Goal: Find specific page/section: Find specific page/section

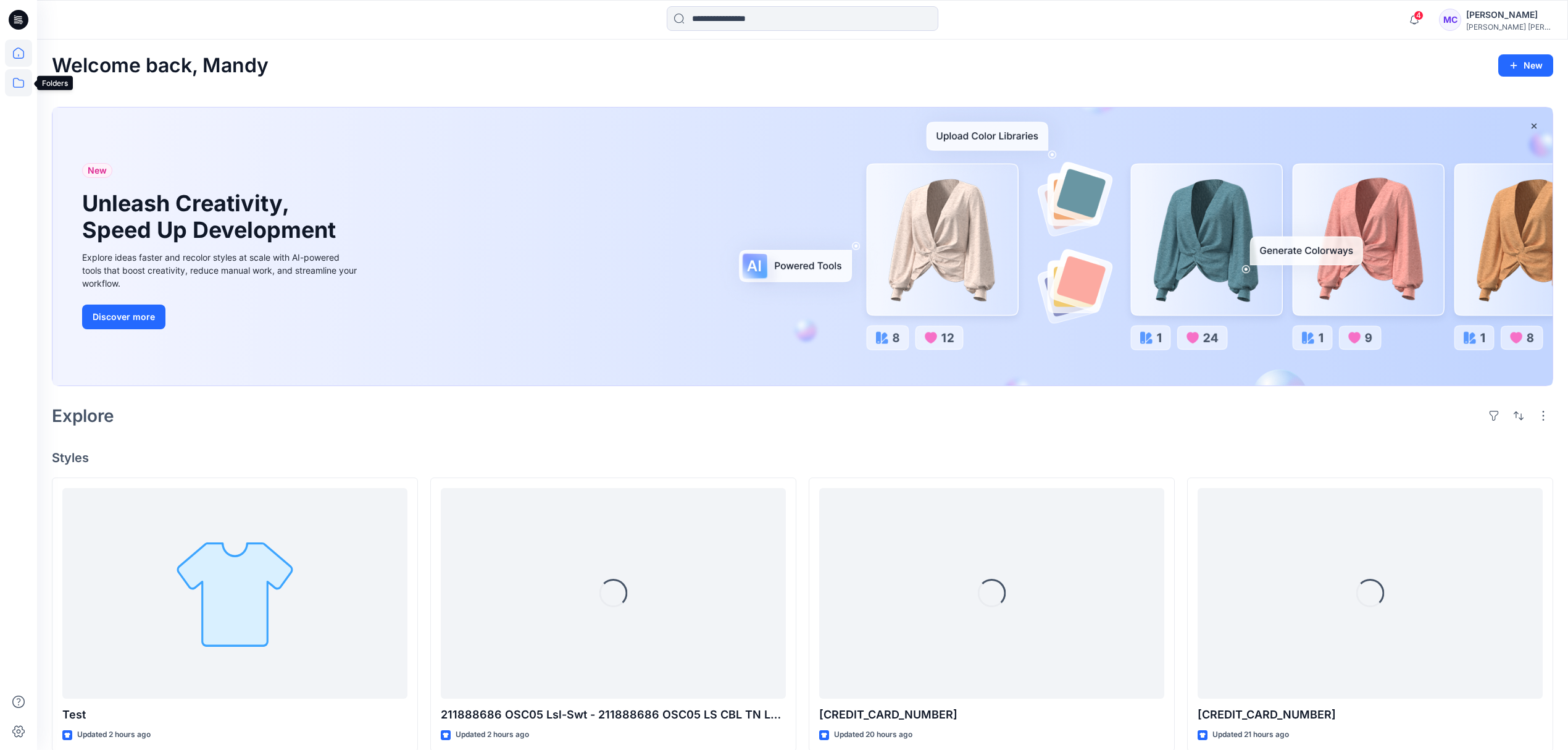
click at [16, 72] on icon at bounding box center [18, 83] width 27 height 27
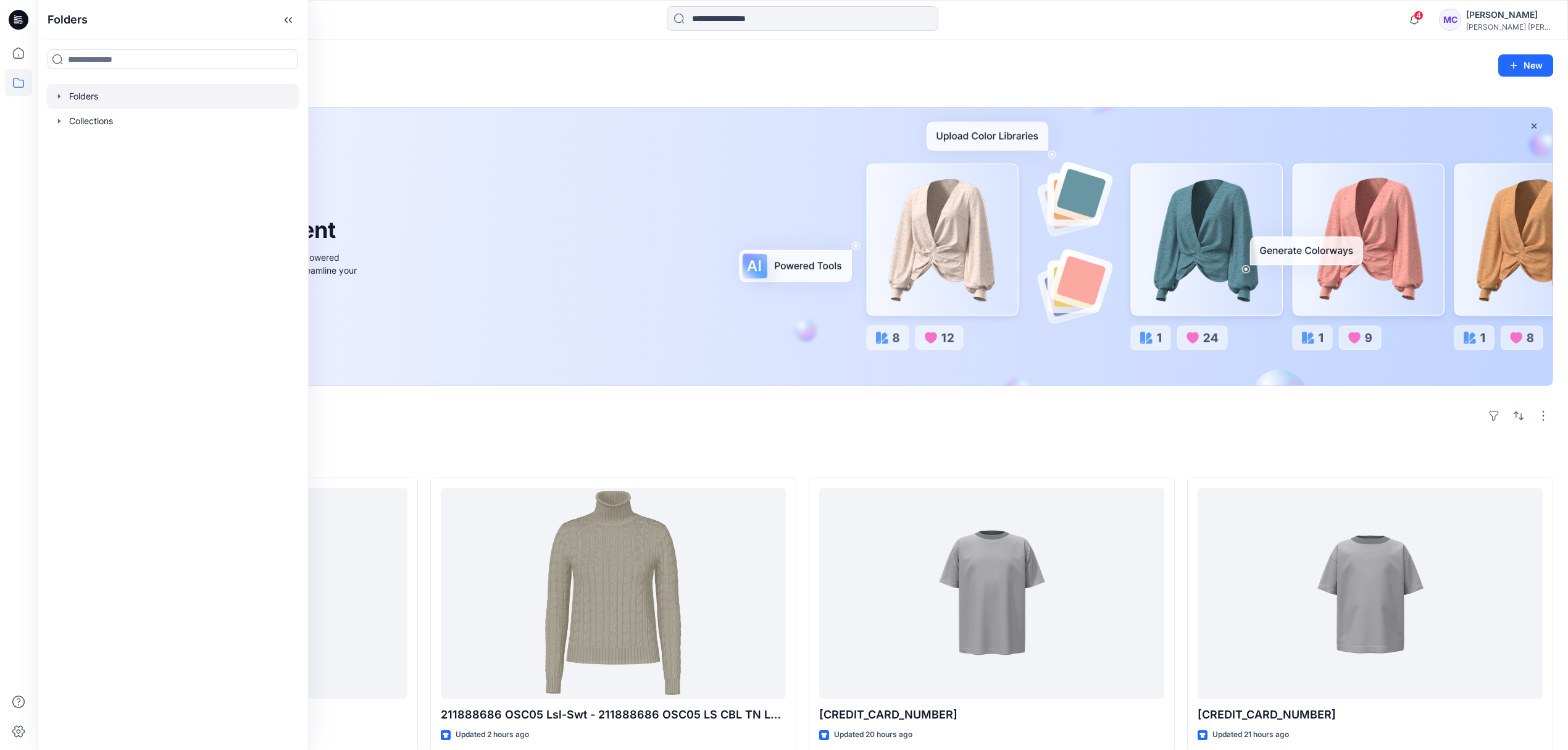
click at [58, 95] on icon "button" at bounding box center [59, 96] width 2 height 4
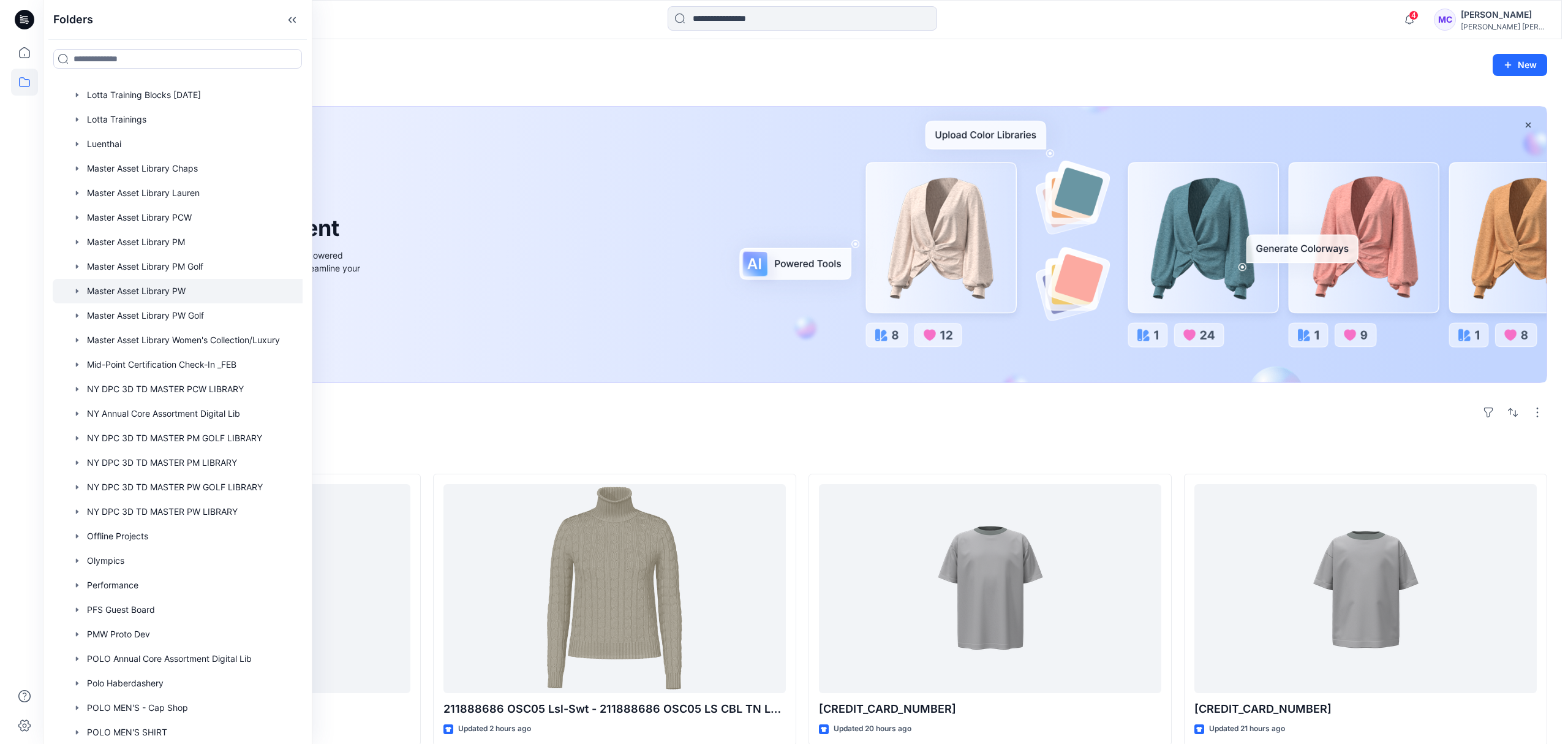
scroll to position [1202, 0]
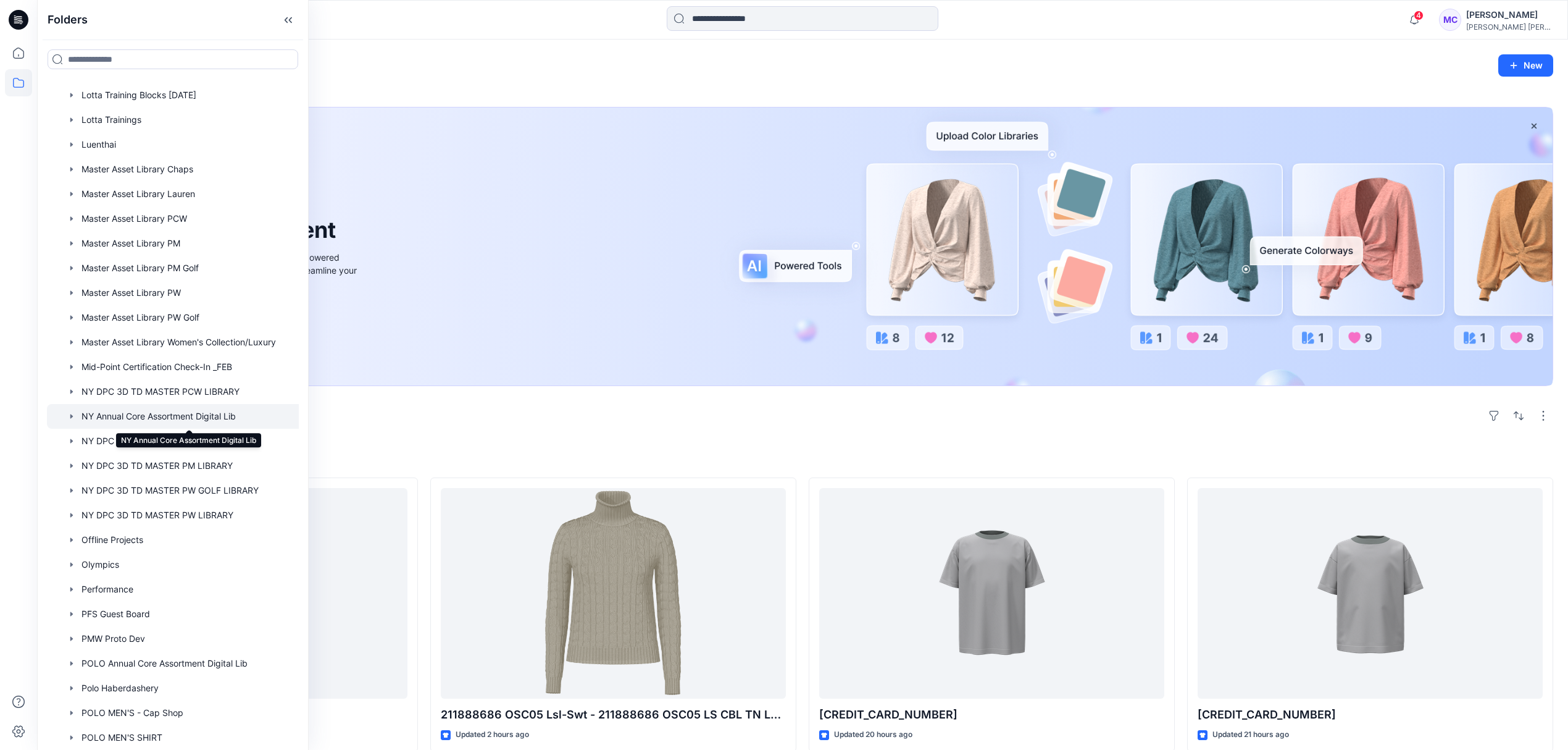
click at [245, 415] on div at bounding box center [189, 416] width 284 height 25
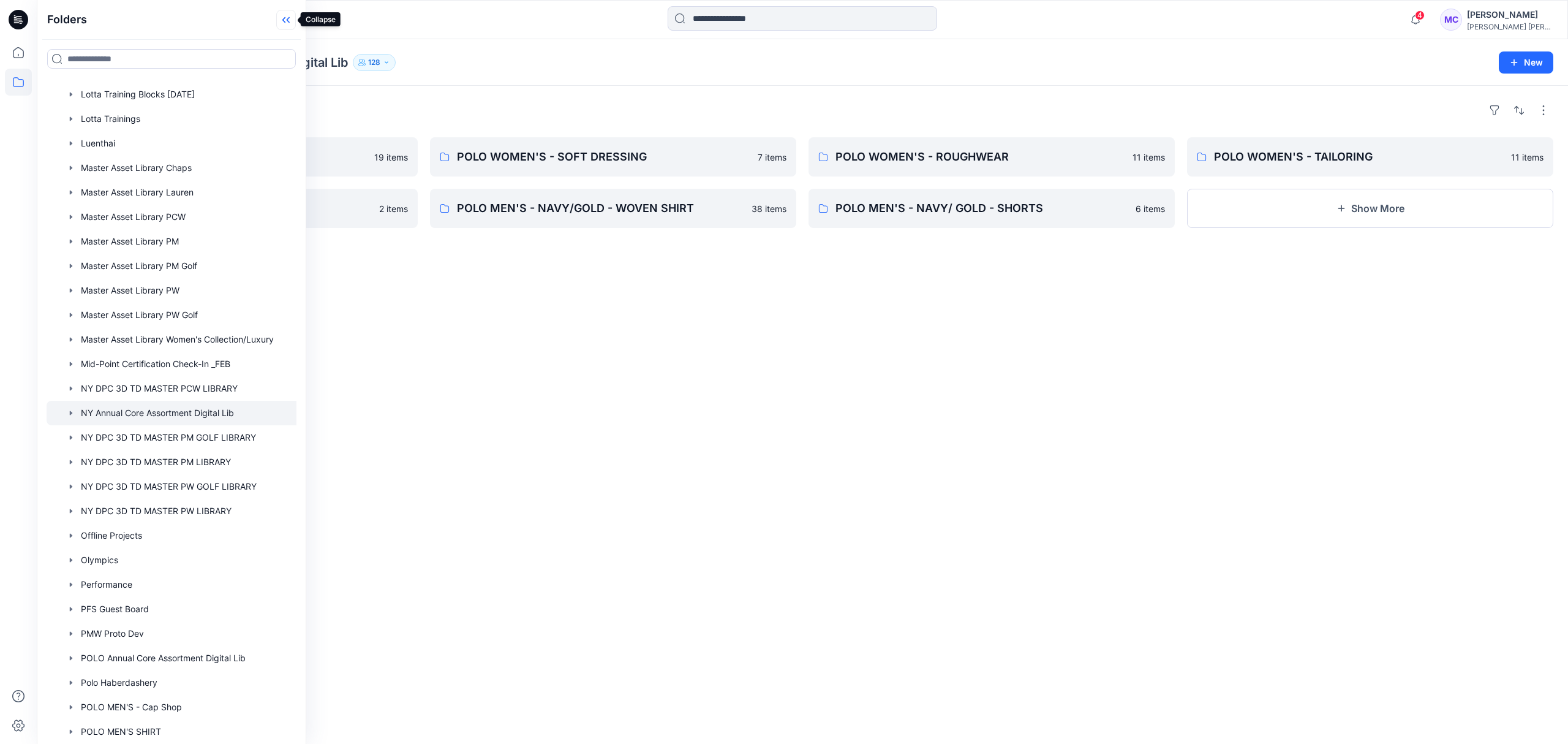
click at [292, 26] on icon at bounding box center [286, 20] width 20 height 20
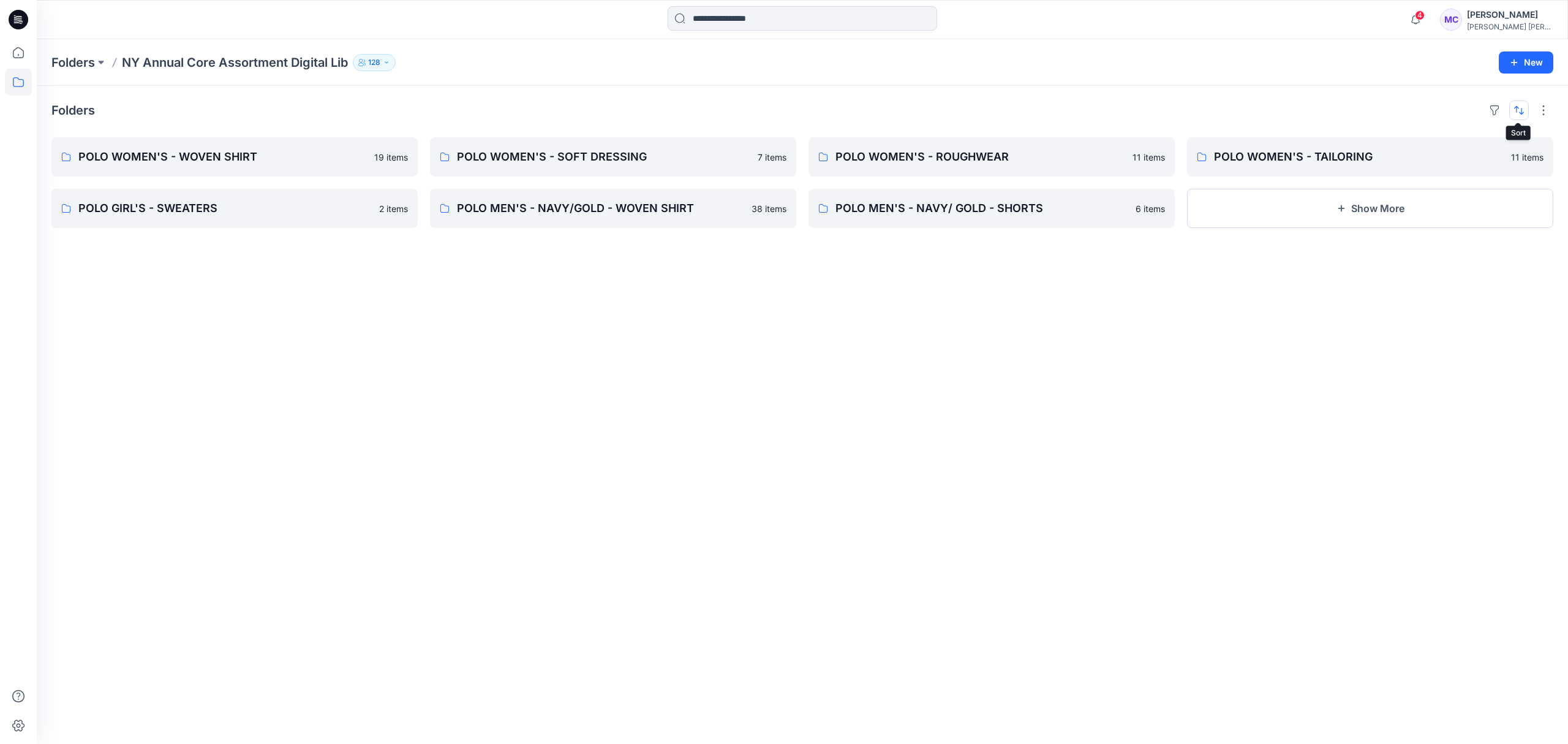
click at [1510, 111] on button "button" at bounding box center [1519, 111] width 20 height 20
click at [1510, 135] on button "Last update" at bounding box center [1470, 141] width 111 height 27
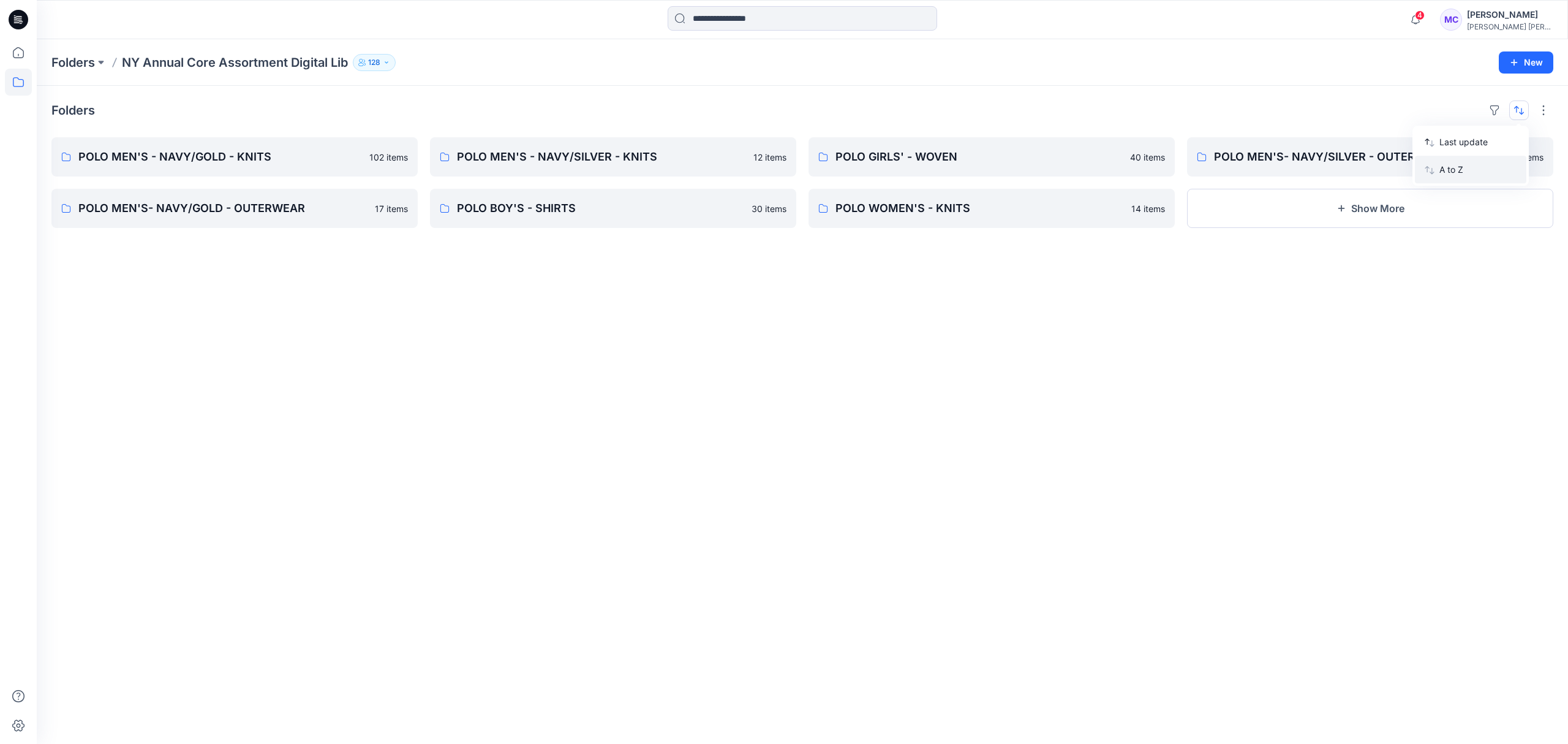
click at [1462, 165] on p "A to Z" at bounding box center [1478, 170] width 77 height 13
click at [1356, 206] on button "Show More" at bounding box center [1370, 208] width 366 height 39
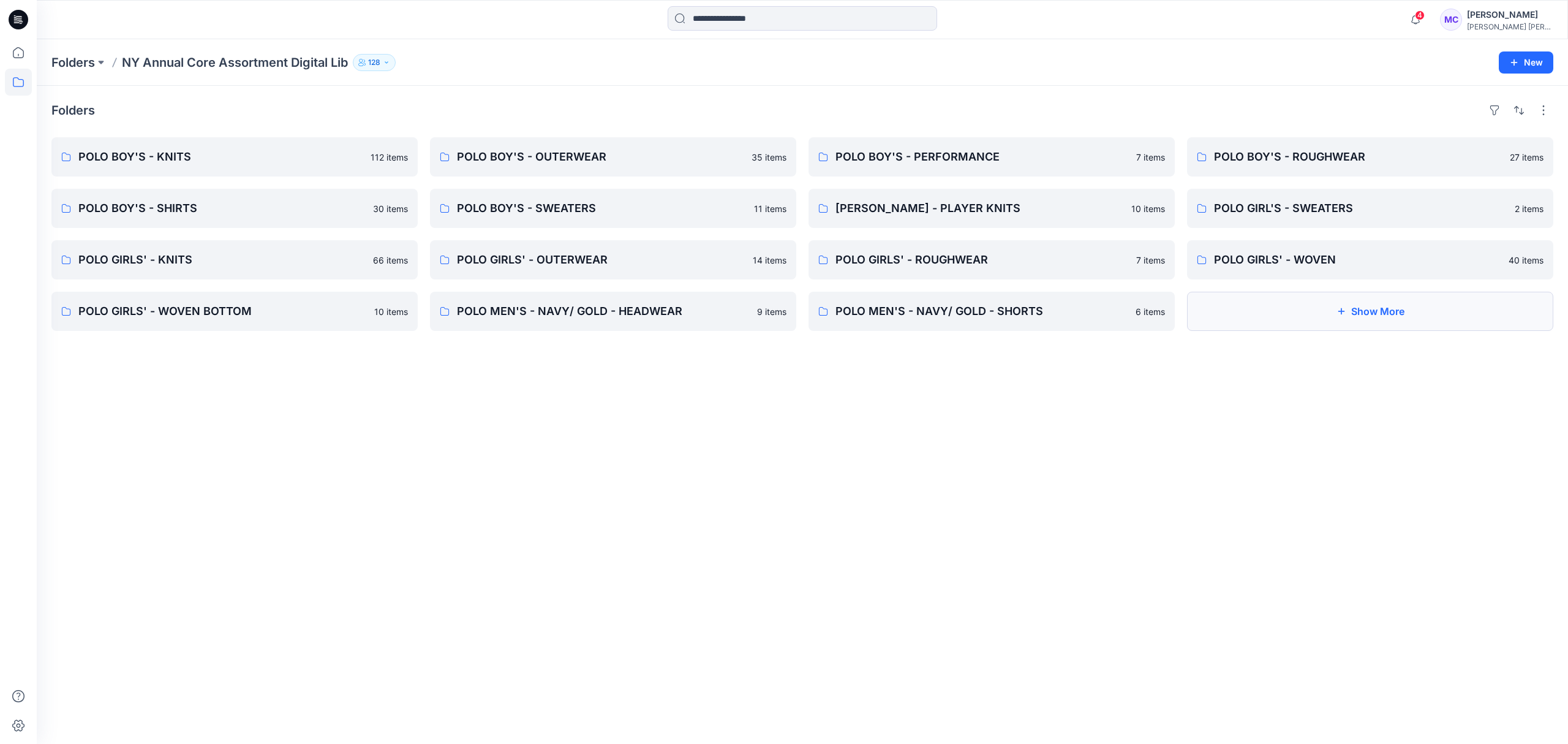
click at [1361, 315] on button "Show More" at bounding box center [1370, 311] width 366 height 39
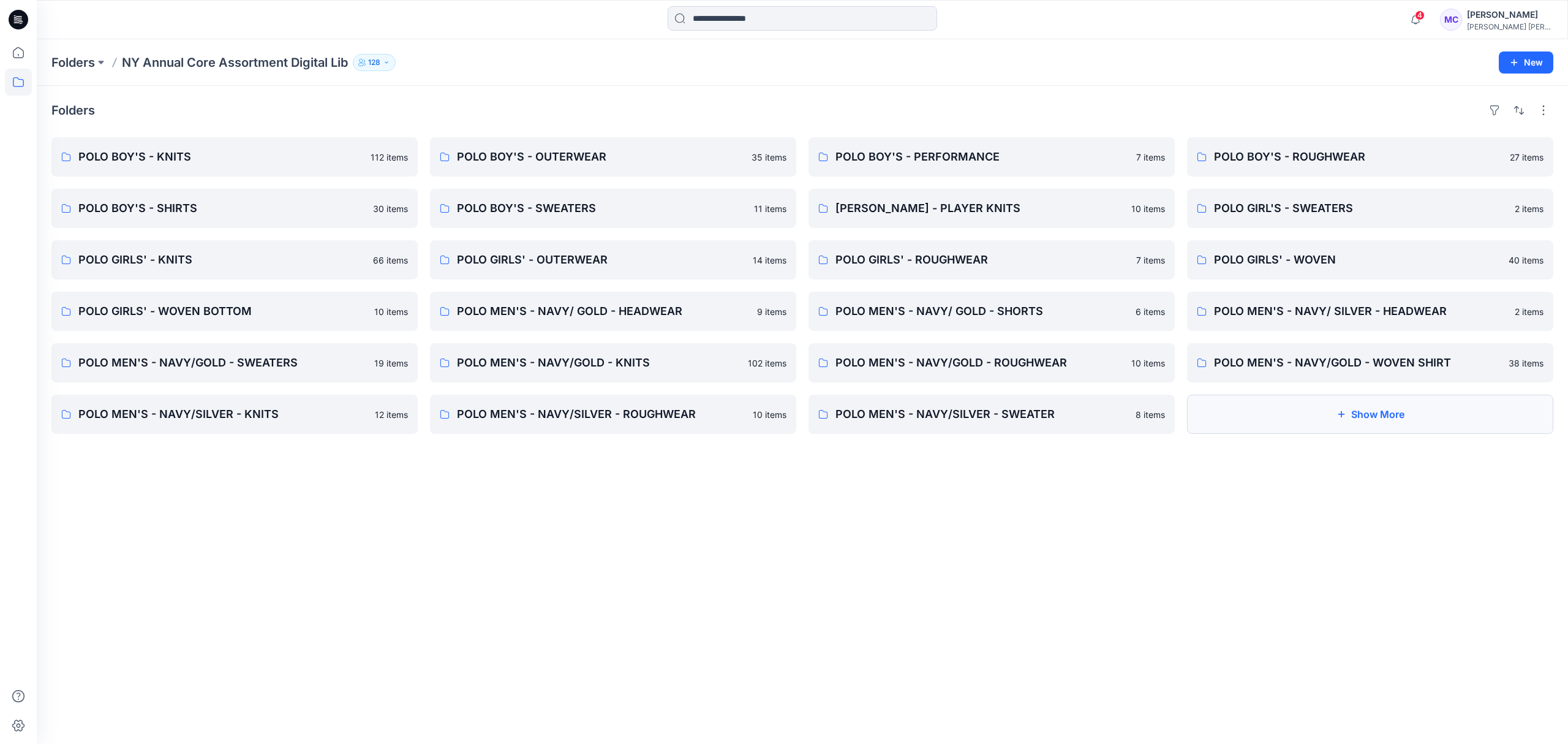
click at [1377, 427] on button "Show More" at bounding box center [1370, 415] width 366 height 39
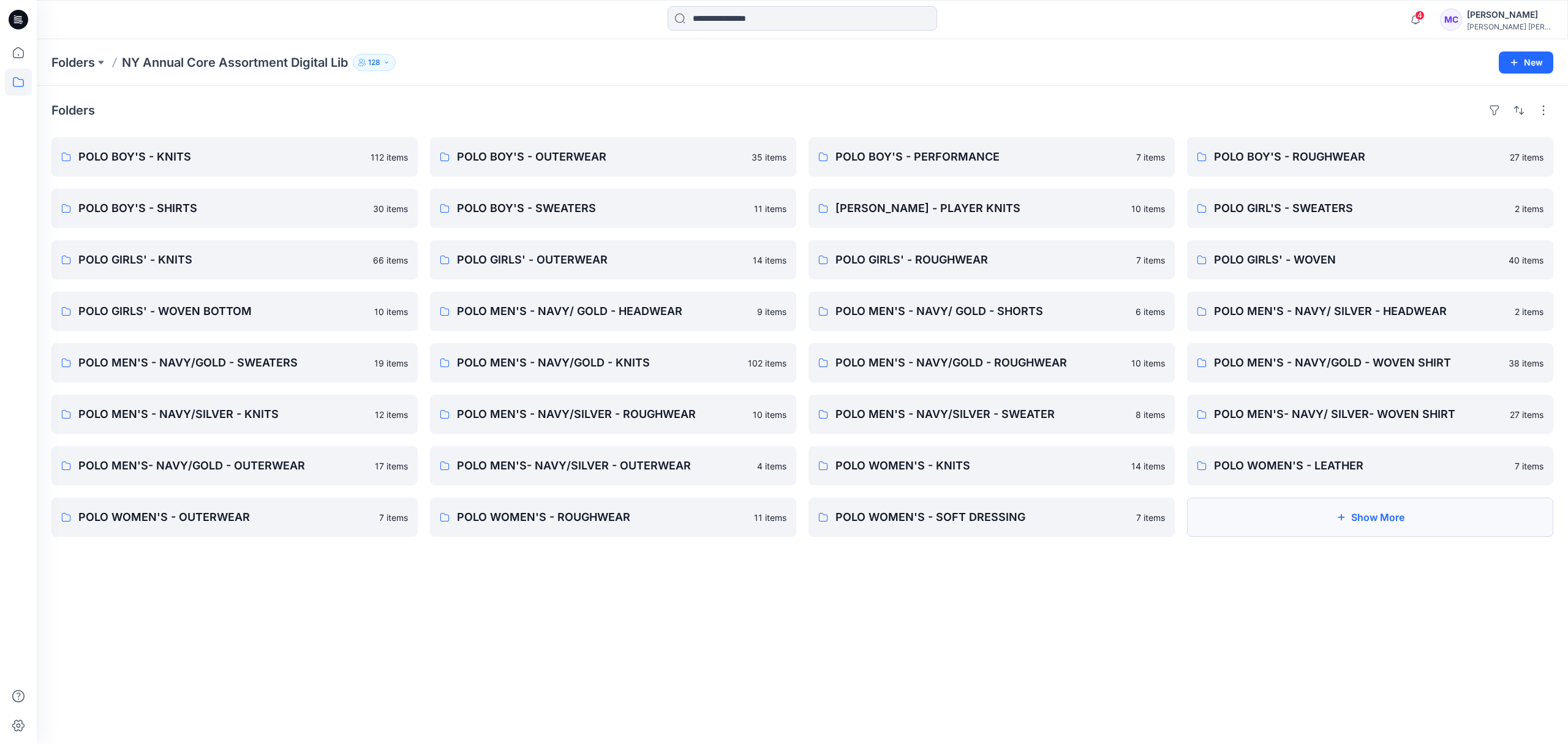
click at [1366, 527] on button "Show More" at bounding box center [1370, 517] width 366 height 39
